Goal: Navigation & Orientation: Find specific page/section

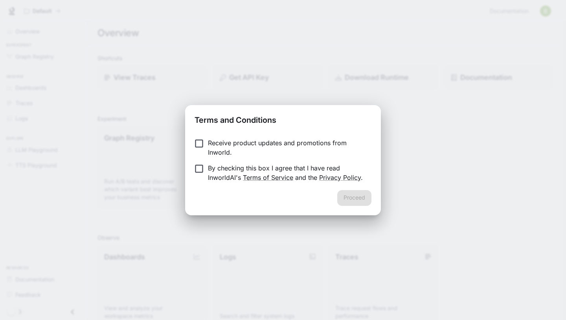
click at [208, 142] on p "Receive product updates and promotions from Inworld." at bounding box center [286, 147] width 157 height 19
click at [208, 145] on p "Receive product updates and promotions from Inworld." at bounding box center [286, 147] width 157 height 19
click at [364, 200] on button "Proceed" at bounding box center [354, 198] width 34 height 16
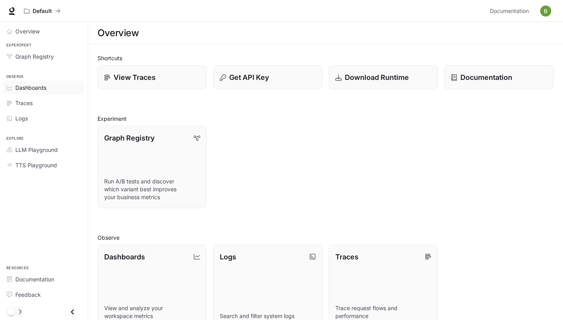
click at [67, 90] on div "Dashboards" at bounding box center [48, 87] width 66 height 8
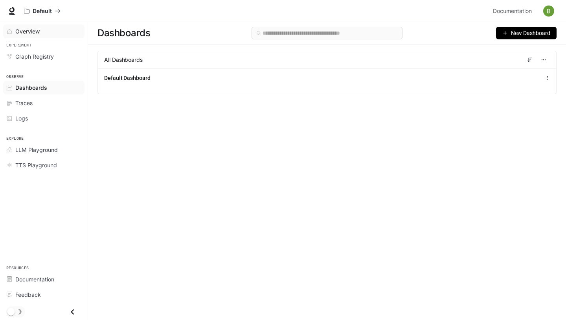
click at [18, 32] on span "Overview" at bounding box center [27, 31] width 24 height 8
